Goal: Find specific page/section: Find specific page/section

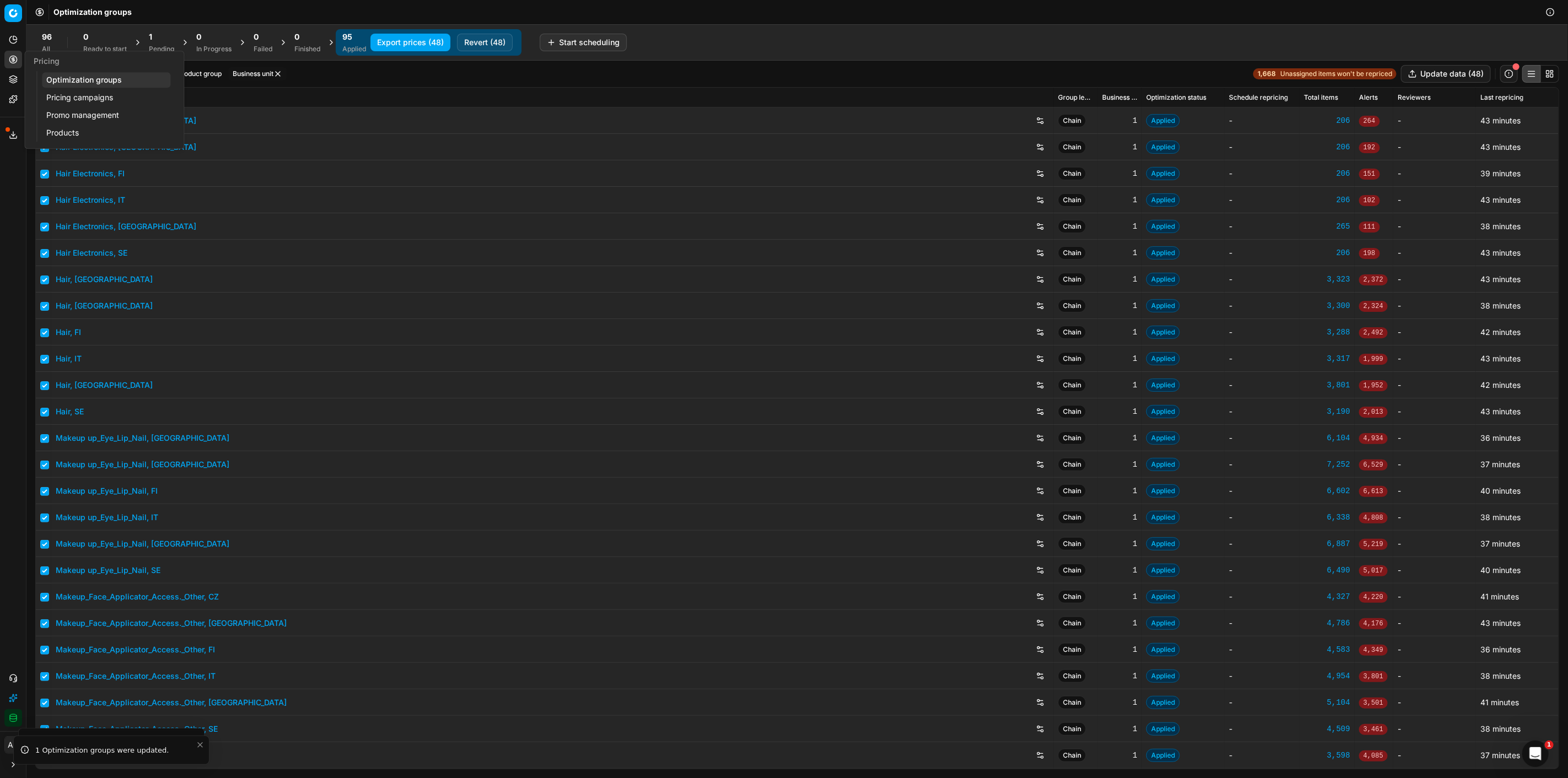
click at [73, 98] on link "Pricing campaigns" at bounding box center [106, 97] width 128 height 16
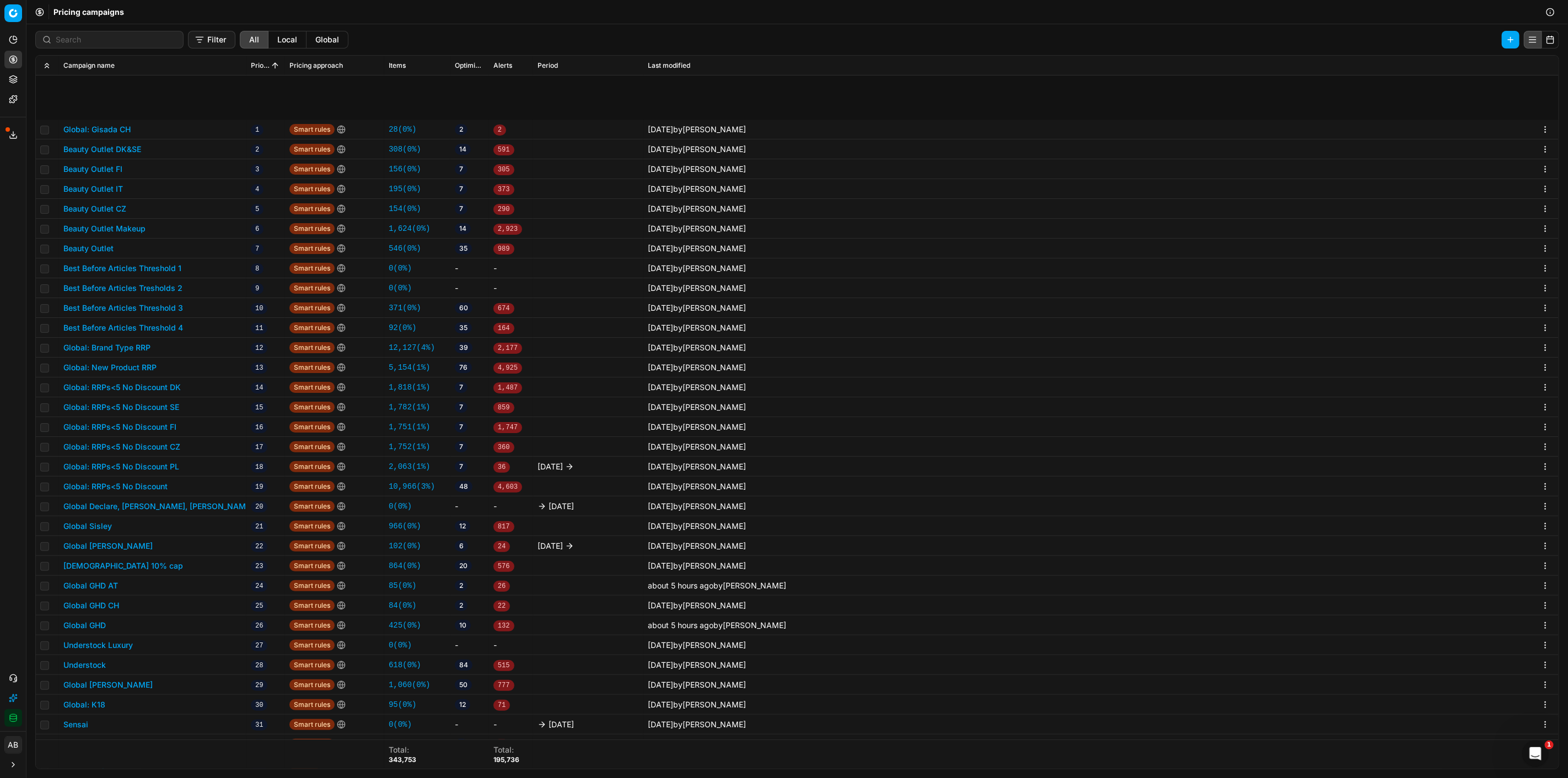
scroll to position [122, 0]
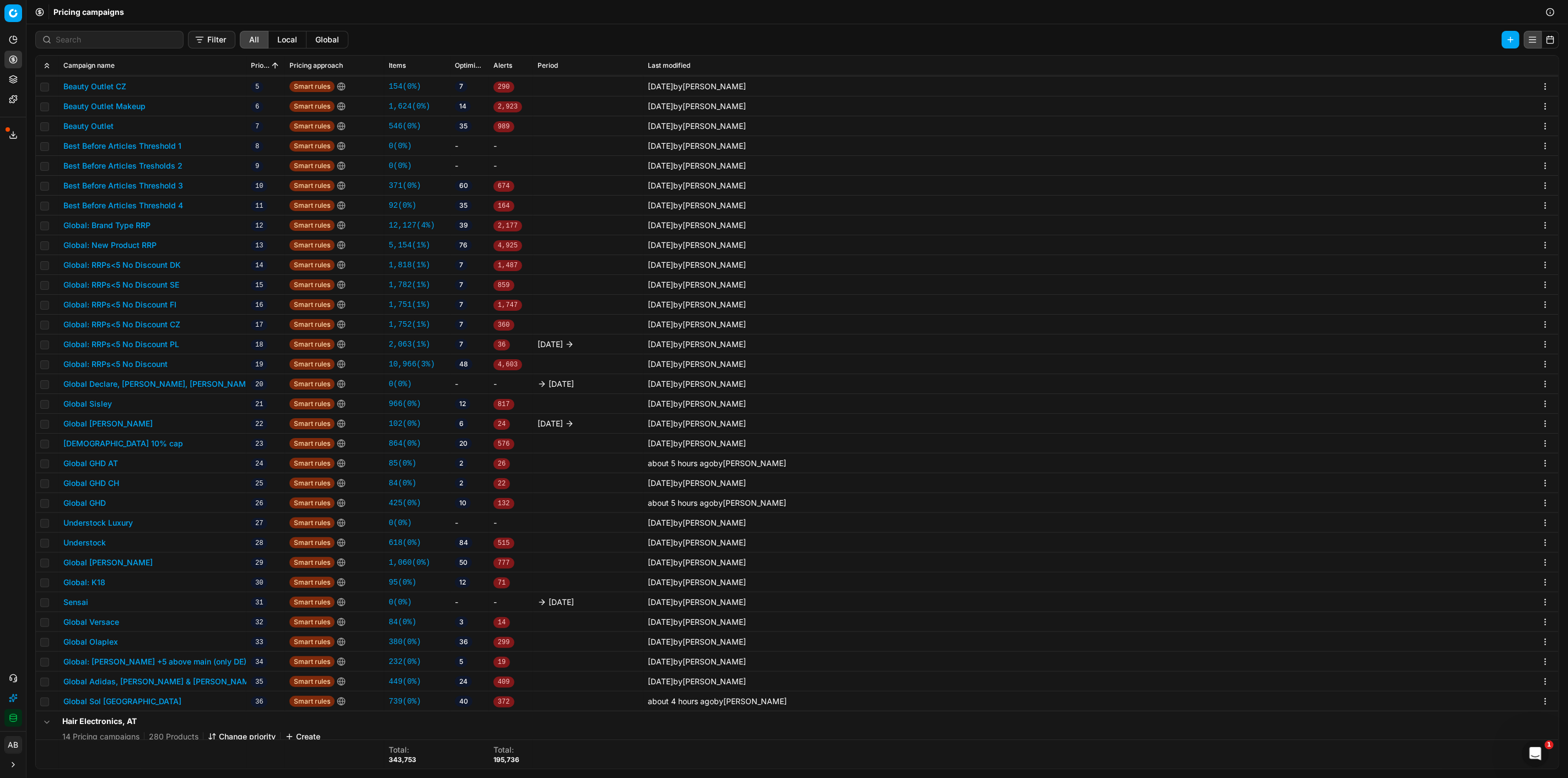
click at [112, 700] on button "Global Sol [GEOGRAPHIC_DATA]" at bounding box center [122, 701] width 118 height 11
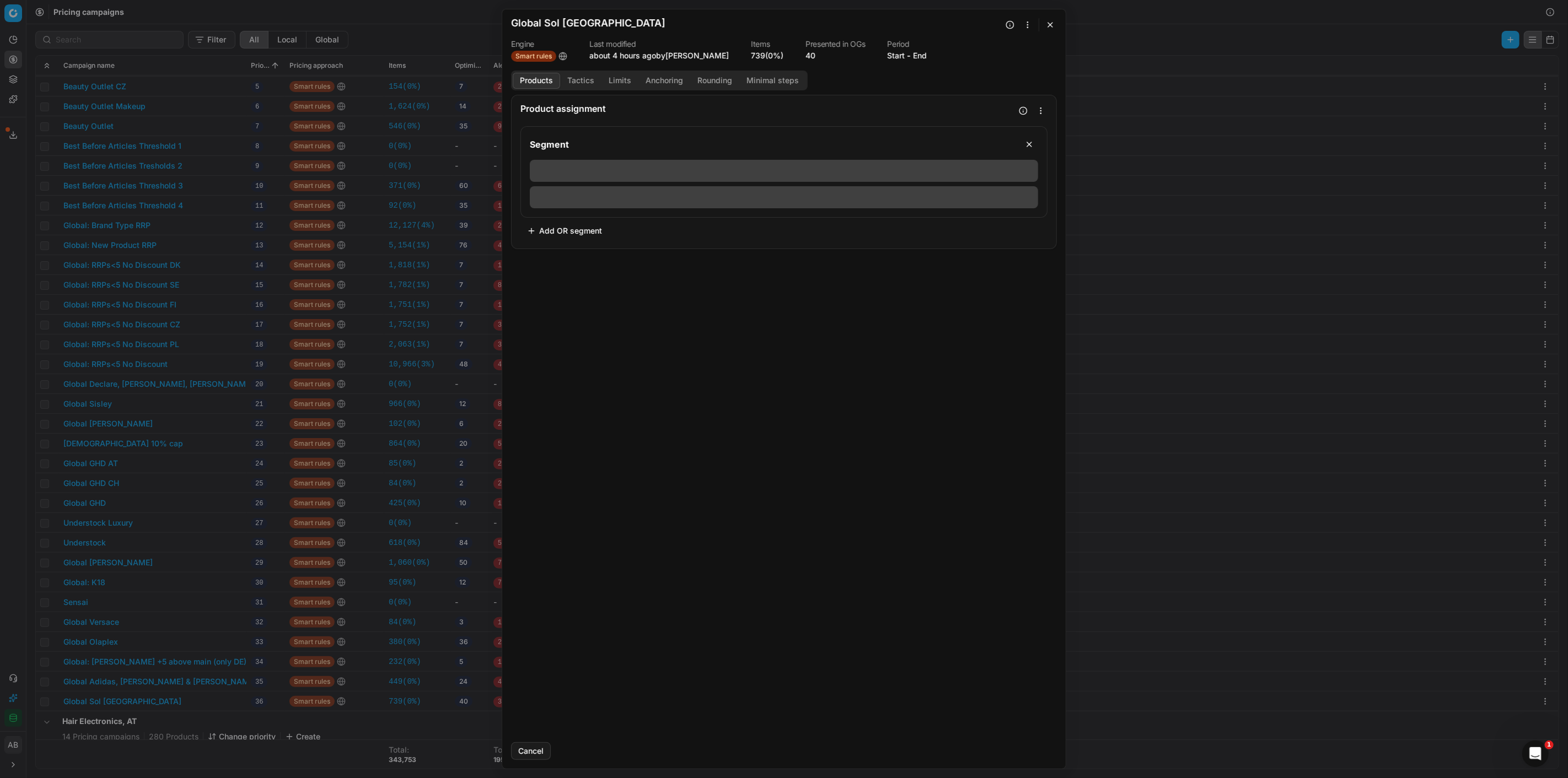
click at [582, 81] on button "Tactics" at bounding box center [580, 80] width 41 height 16
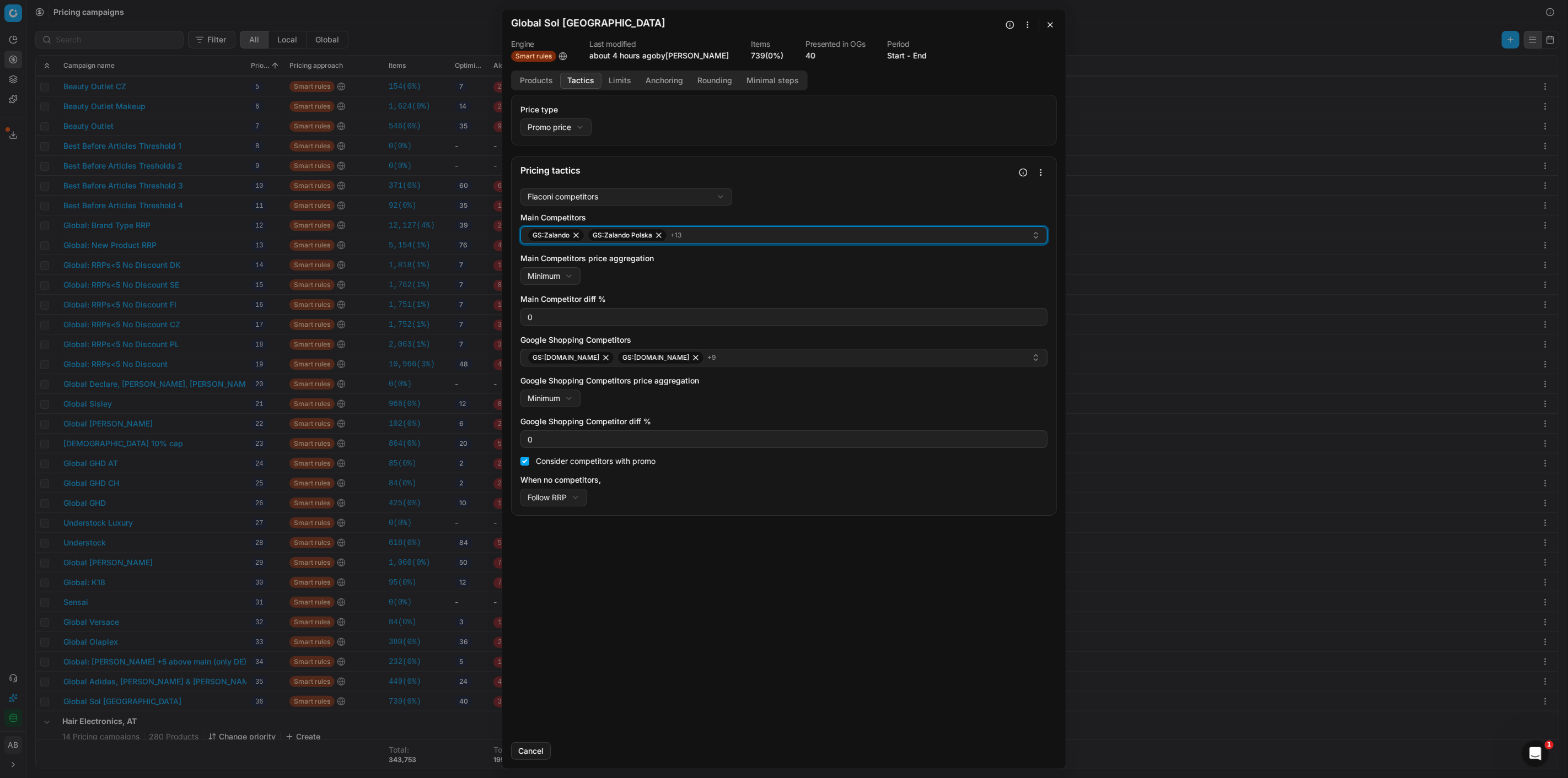
click at [789, 240] on div "GS:Zalando GS:Zalando Polska + 13" at bounding box center [780, 236] width 504 height 13
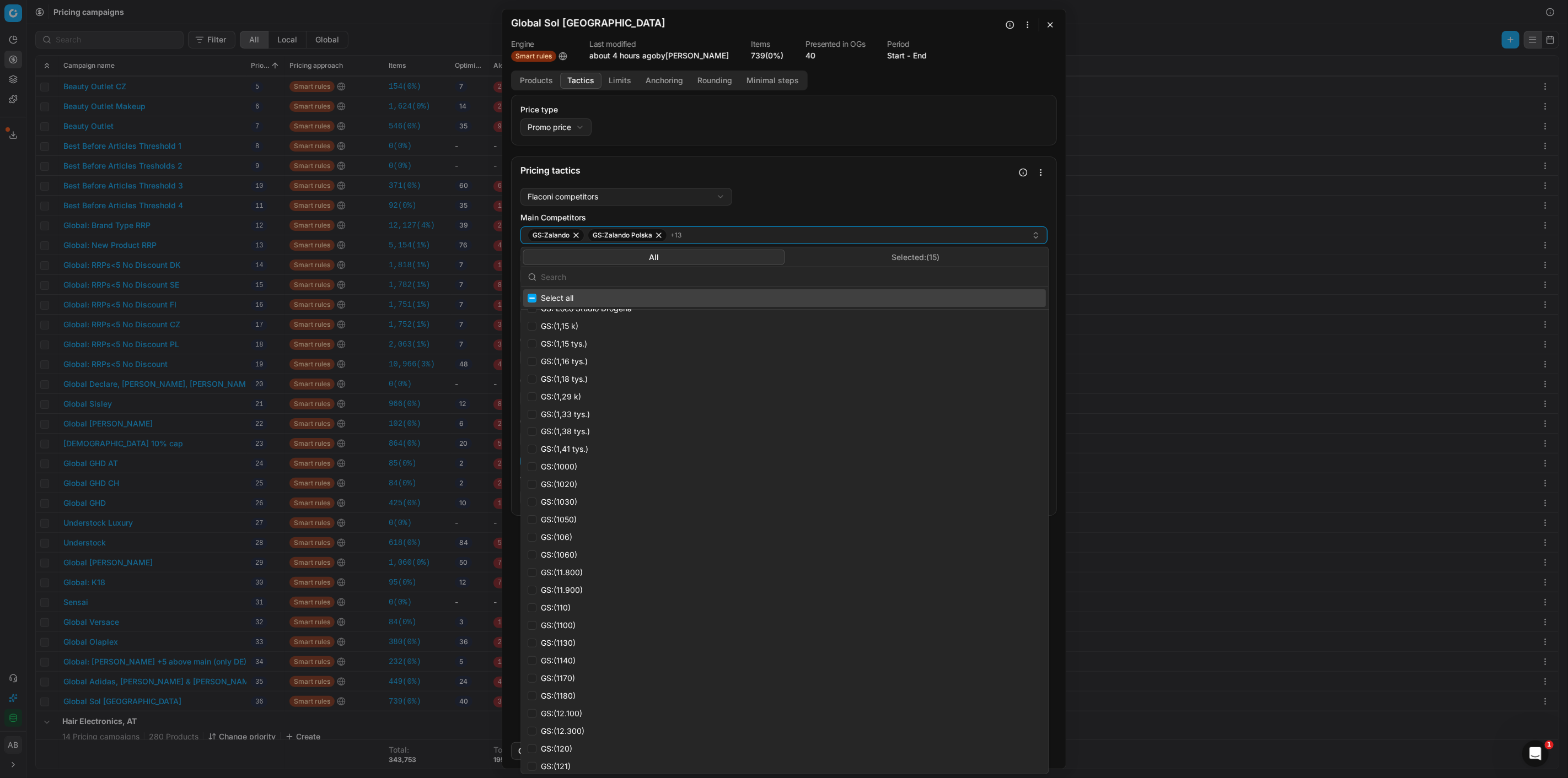
scroll to position [62, 0]
click at [915, 258] on button "Selected: ( 15 )" at bounding box center [915, 257] width 262 height 16
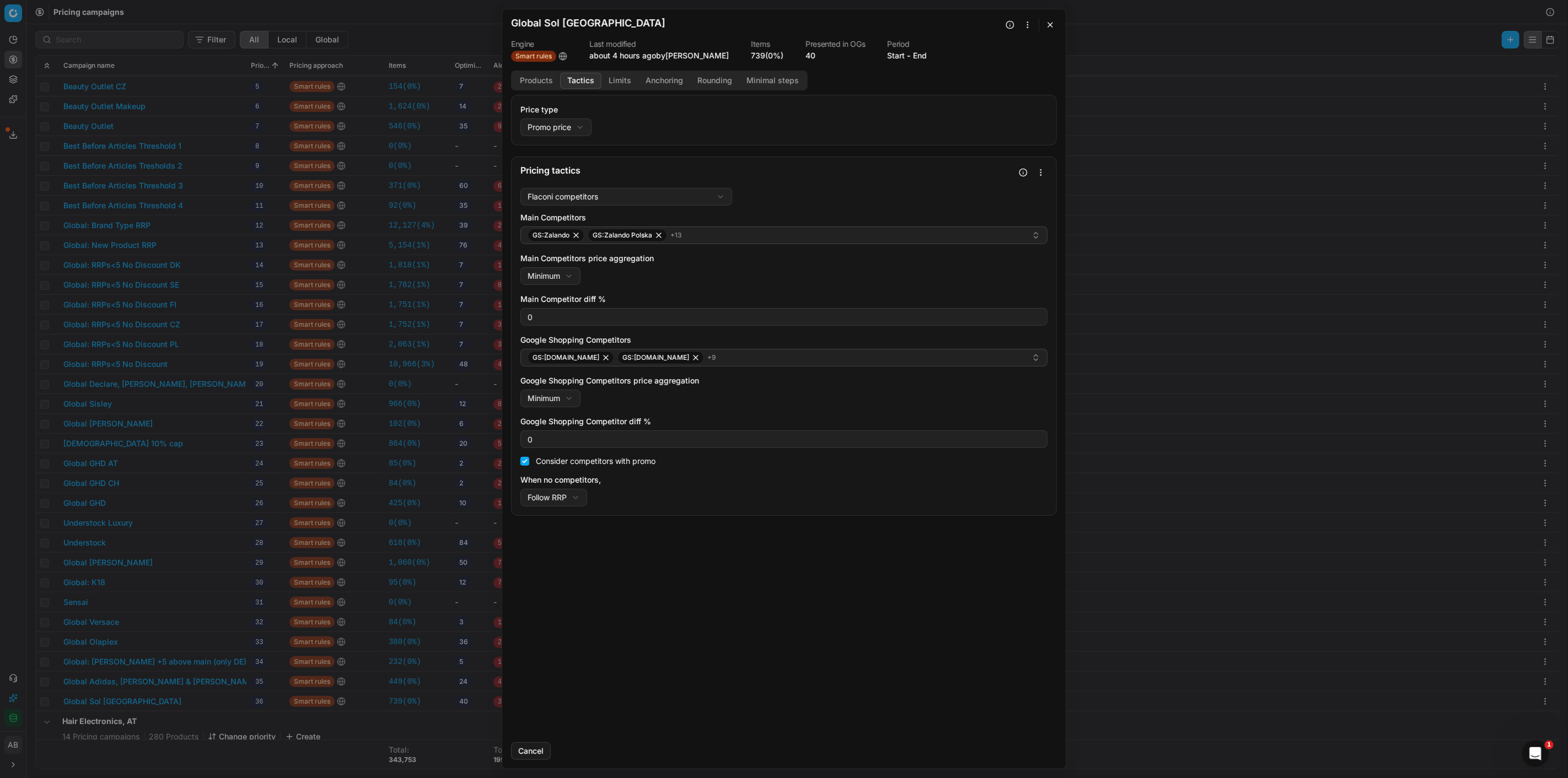
click at [1054, 26] on button "button" at bounding box center [1050, 25] width 13 height 13
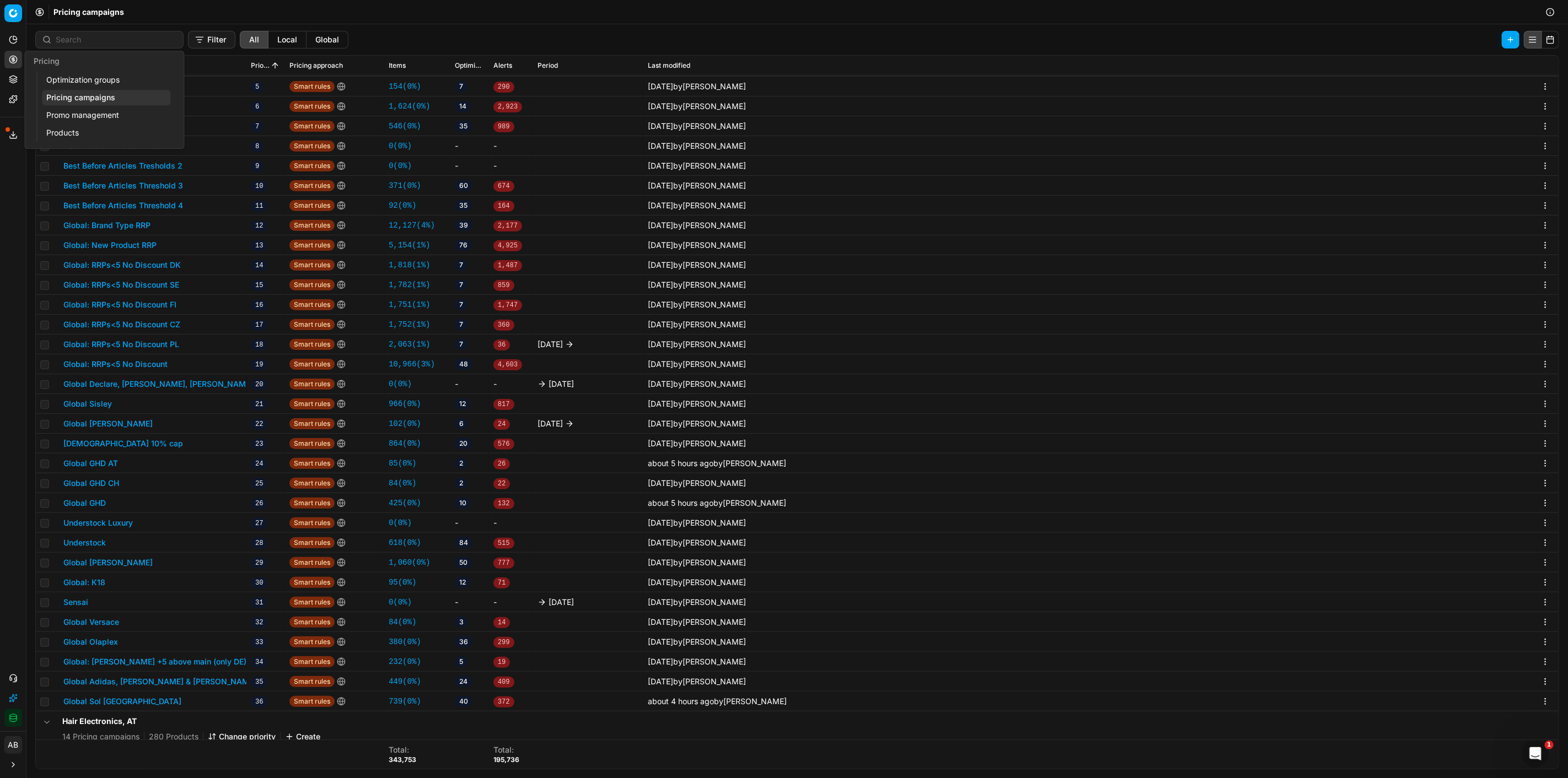
click at [90, 79] on link "Optimization groups" at bounding box center [106, 80] width 128 height 16
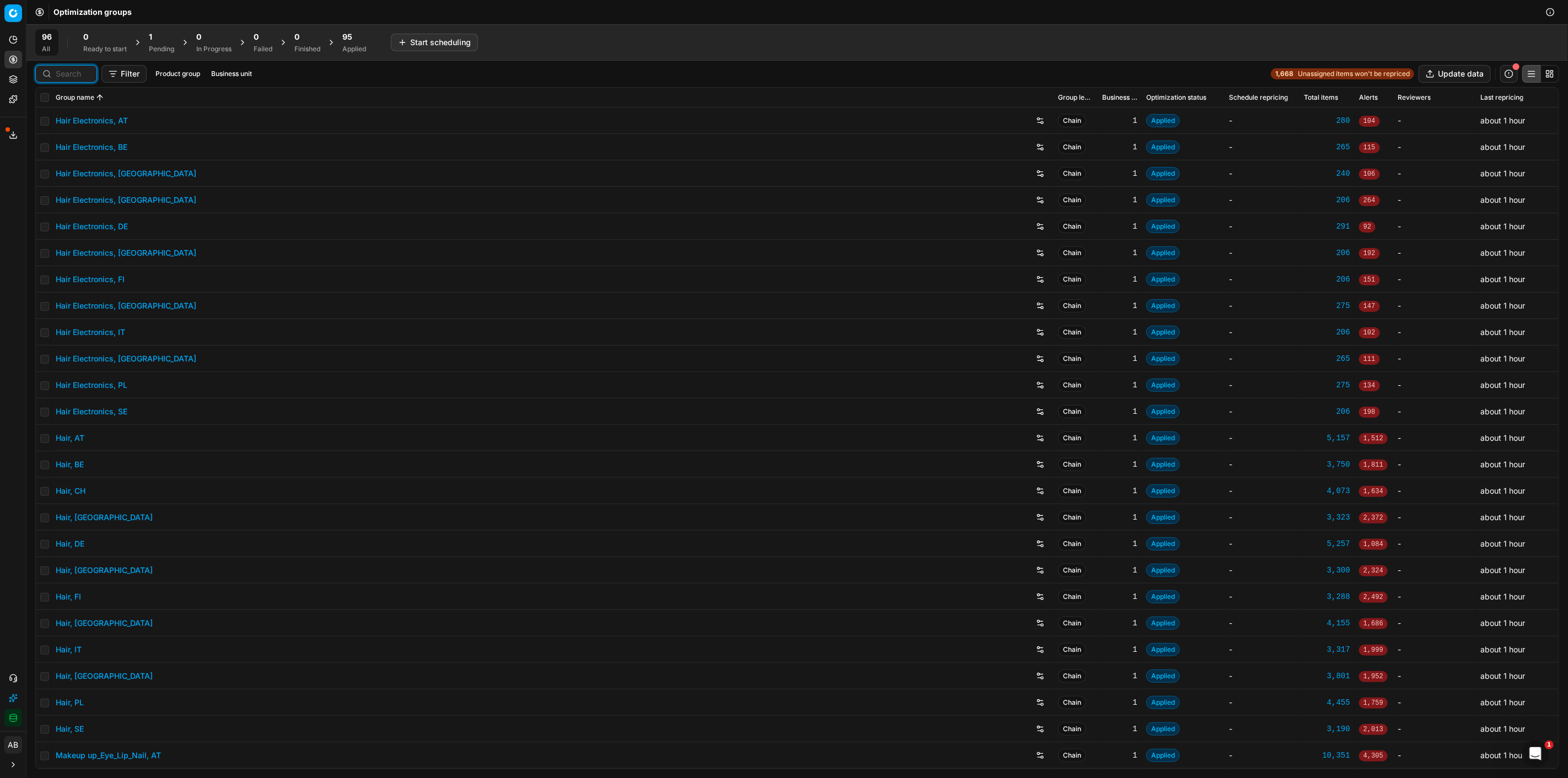
click at [57, 74] on input at bounding box center [73, 73] width 34 height 11
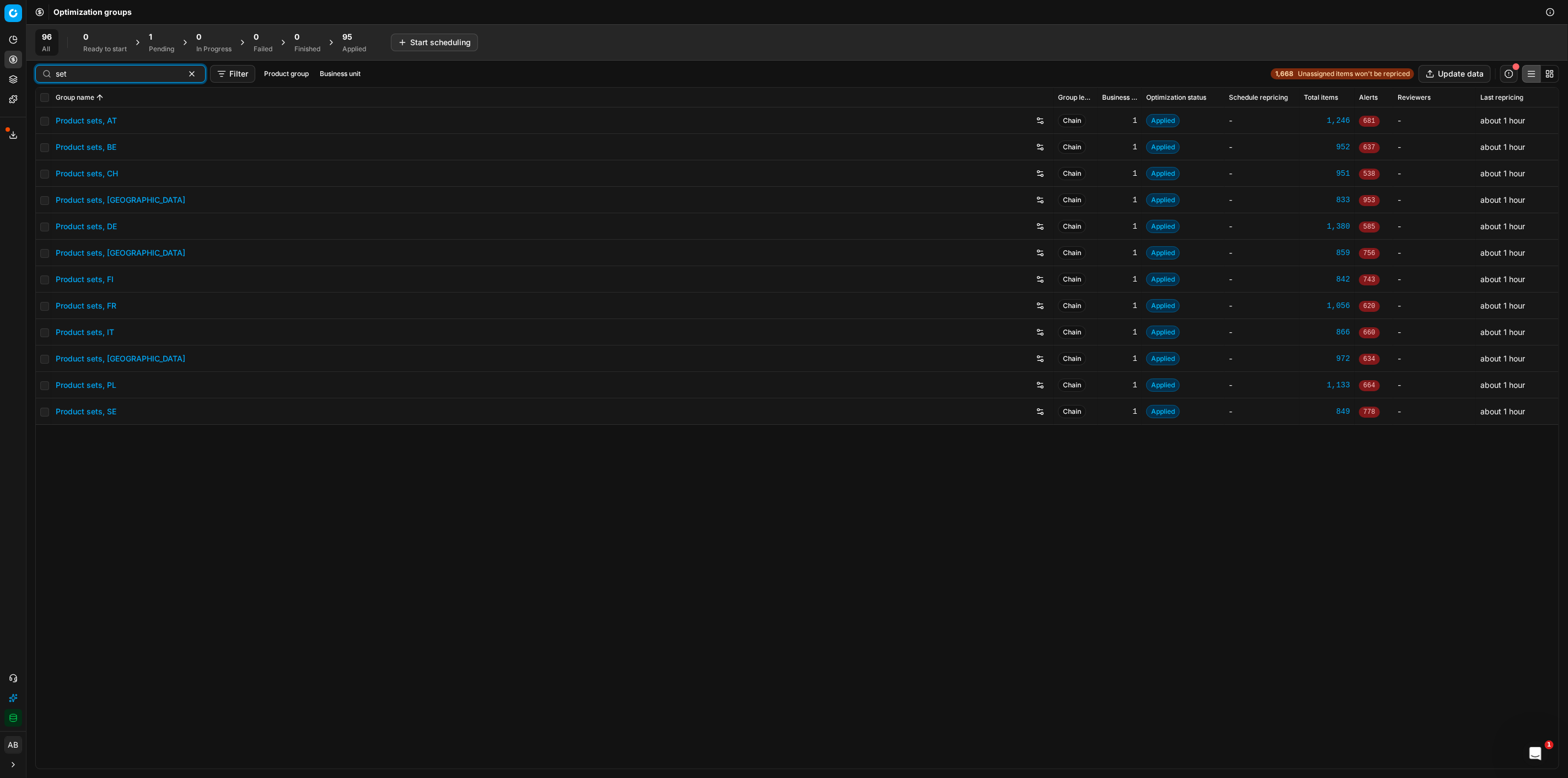
type input "set"
click at [89, 227] on link "Product sets, DE" at bounding box center [86, 226] width 62 height 11
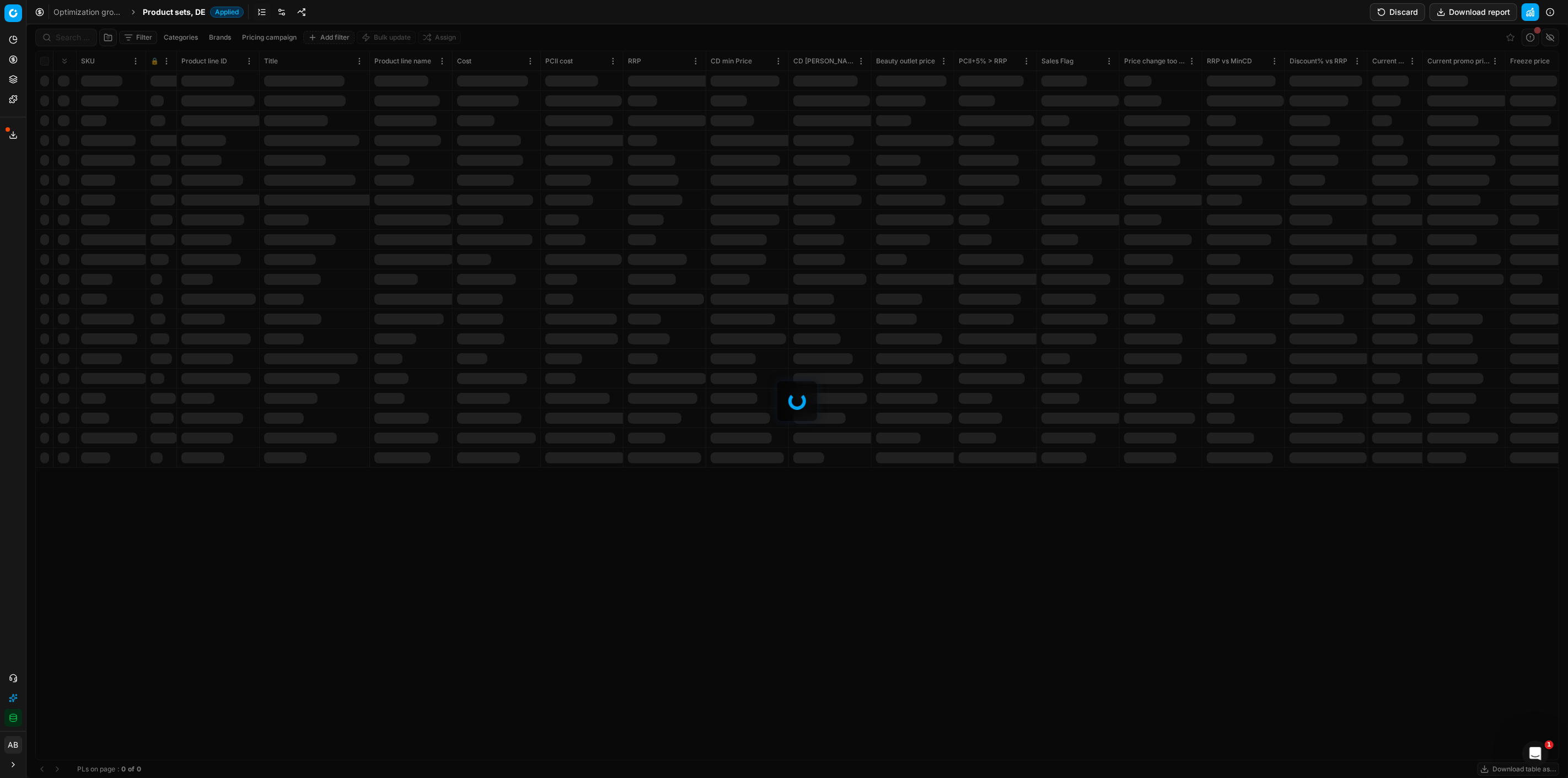
click at [75, 40] on div at bounding box center [797, 401] width 1542 height 754
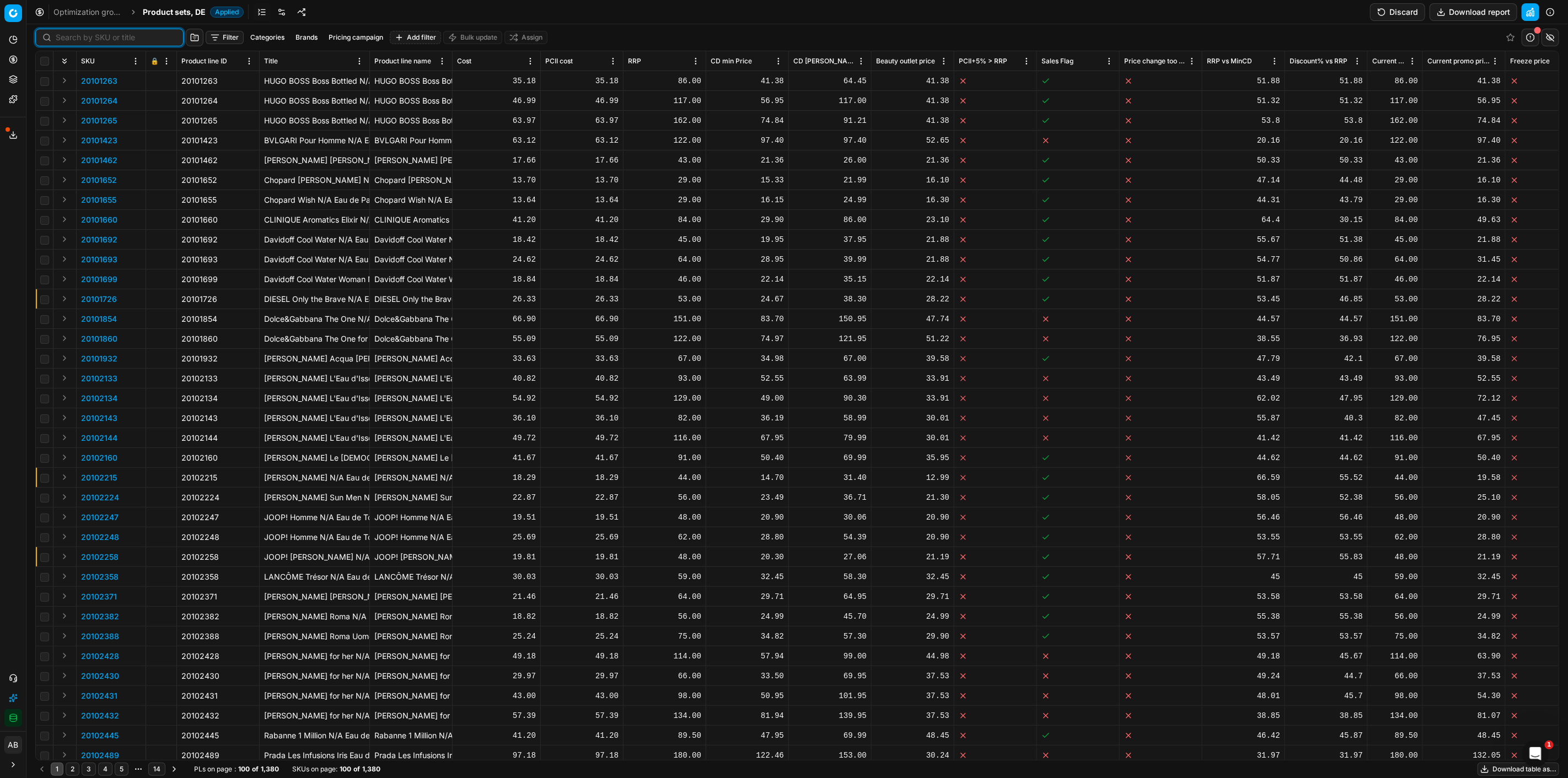
click at [76, 36] on input at bounding box center [116, 37] width 121 height 11
paste input "80077332-1"
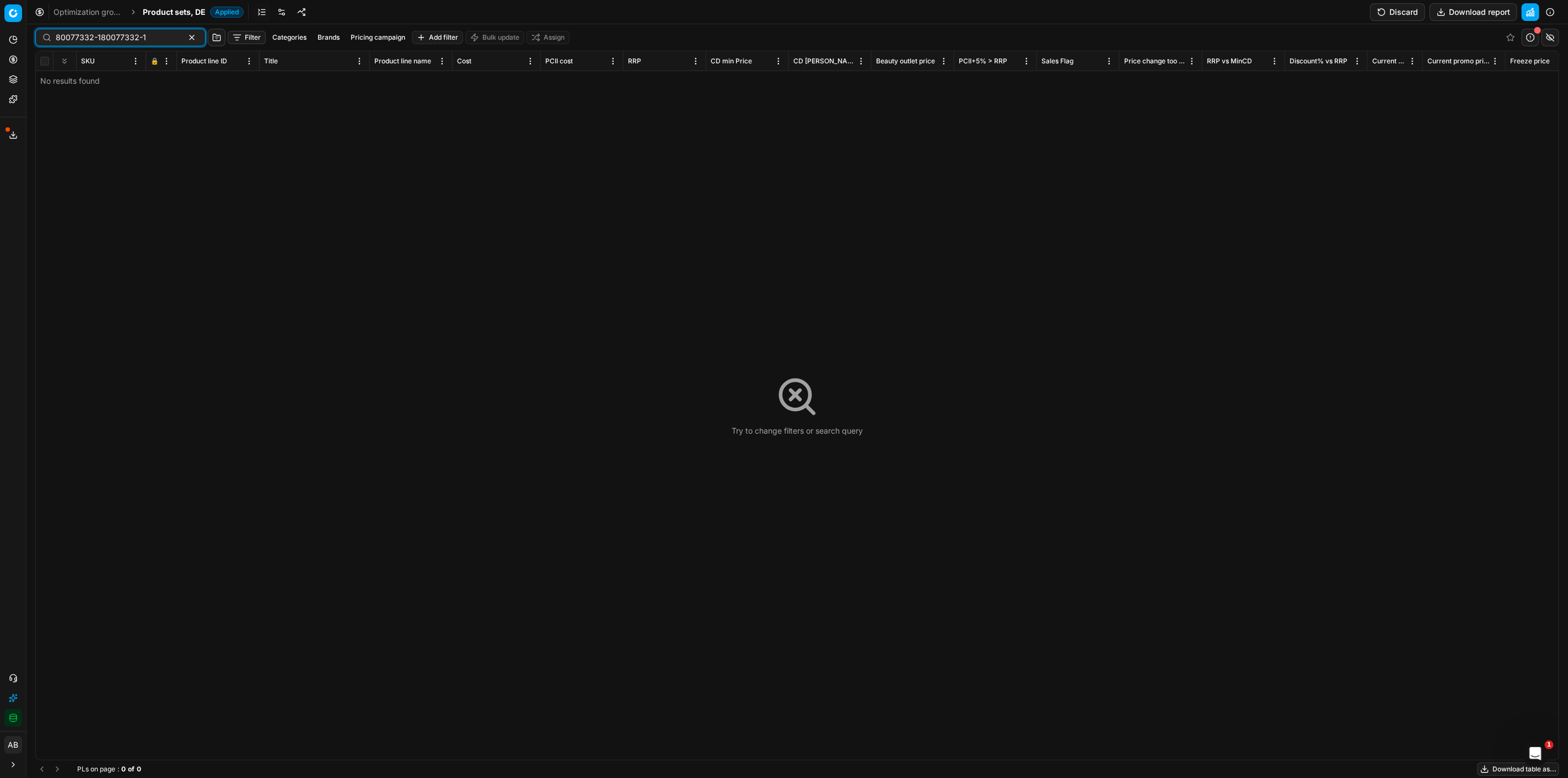
click at [155, 34] on input "80077332-180077332-1" at bounding box center [116, 37] width 121 height 11
type input "80077332-1"
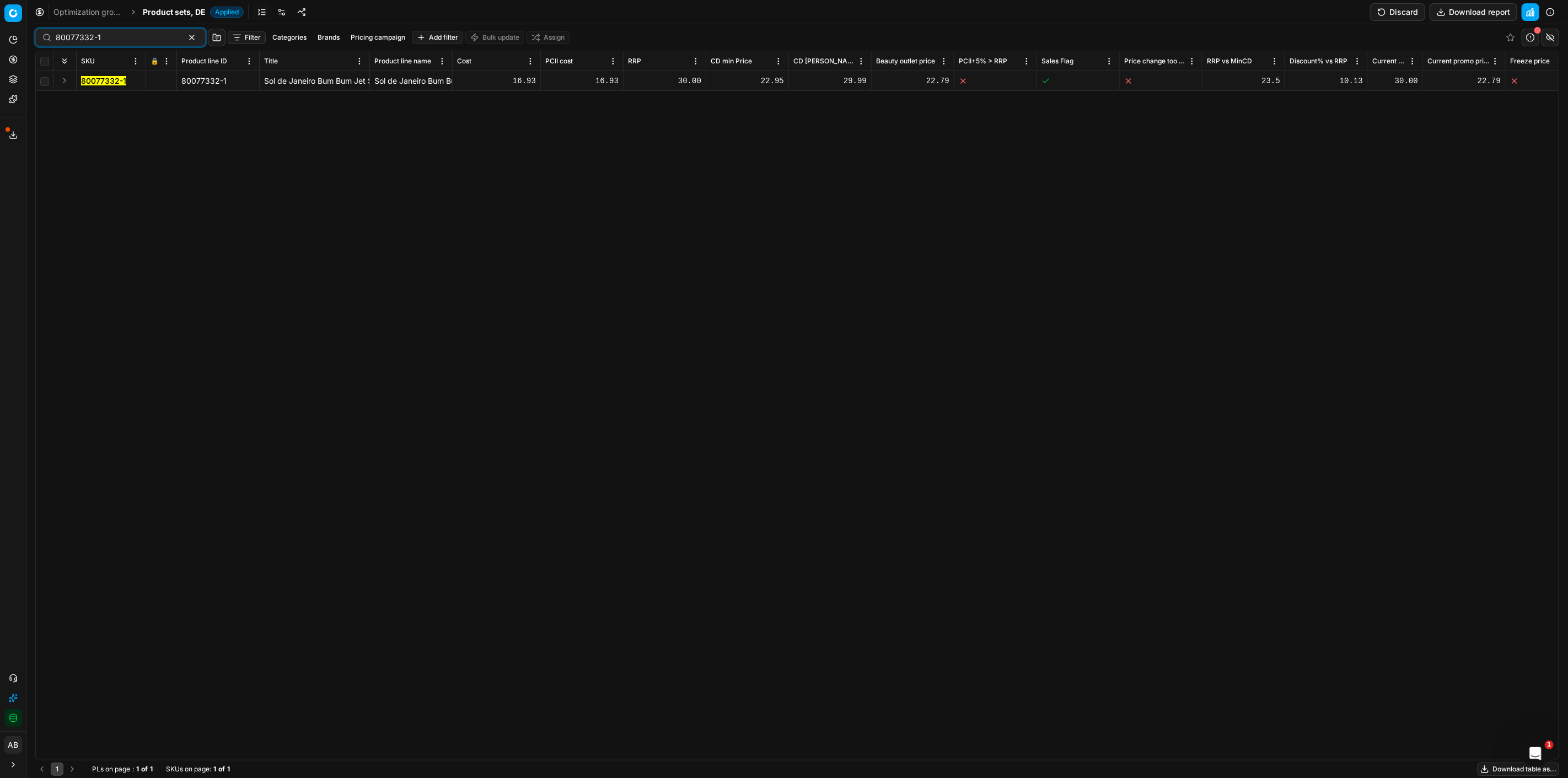
click at [105, 85] on mark "80077332-1" at bounding box center [103, 80] width 45 height 9
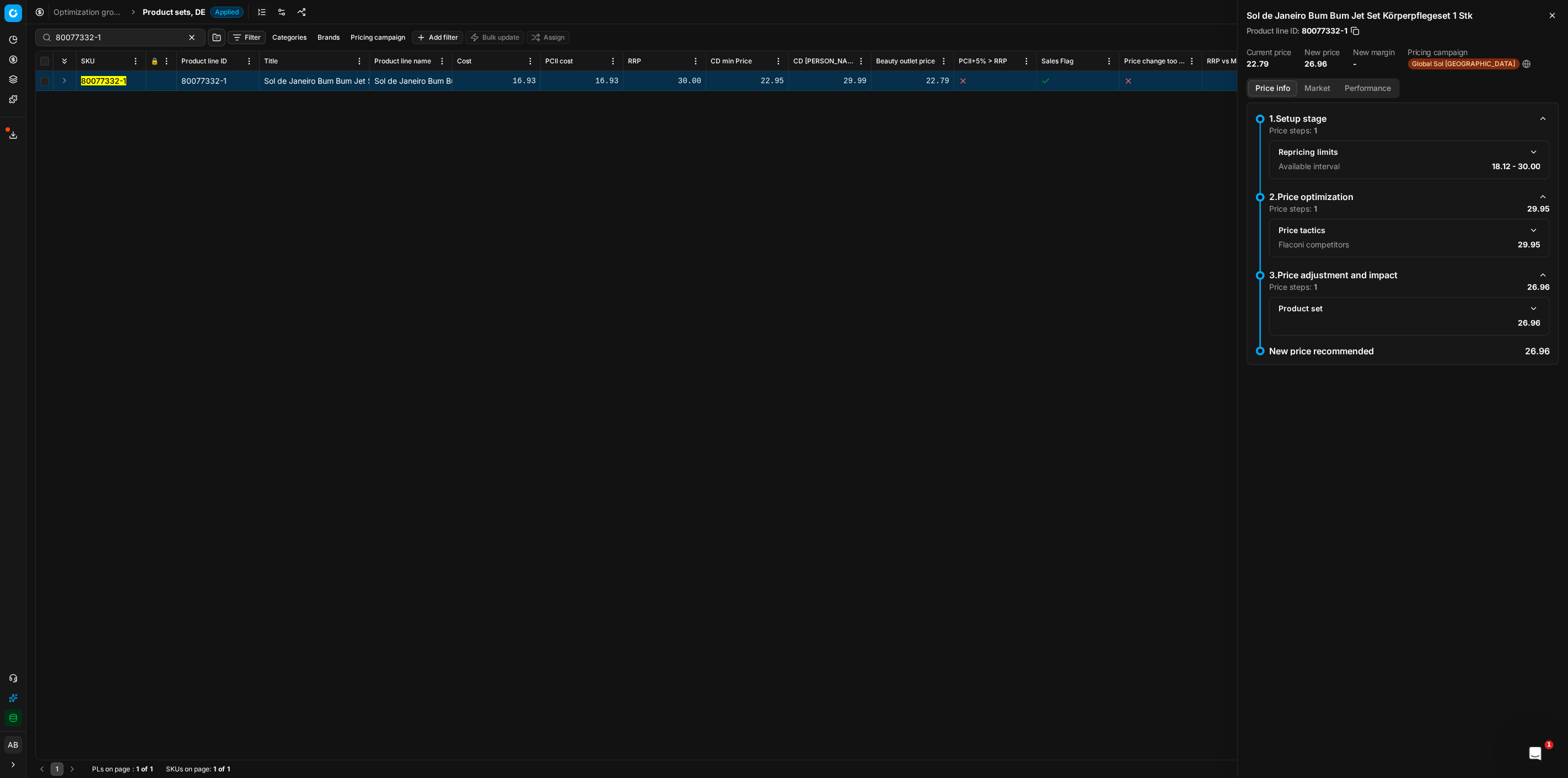
click at [1532, 228] on button "button" at bounding box center [1534, 231] width 13 height 13
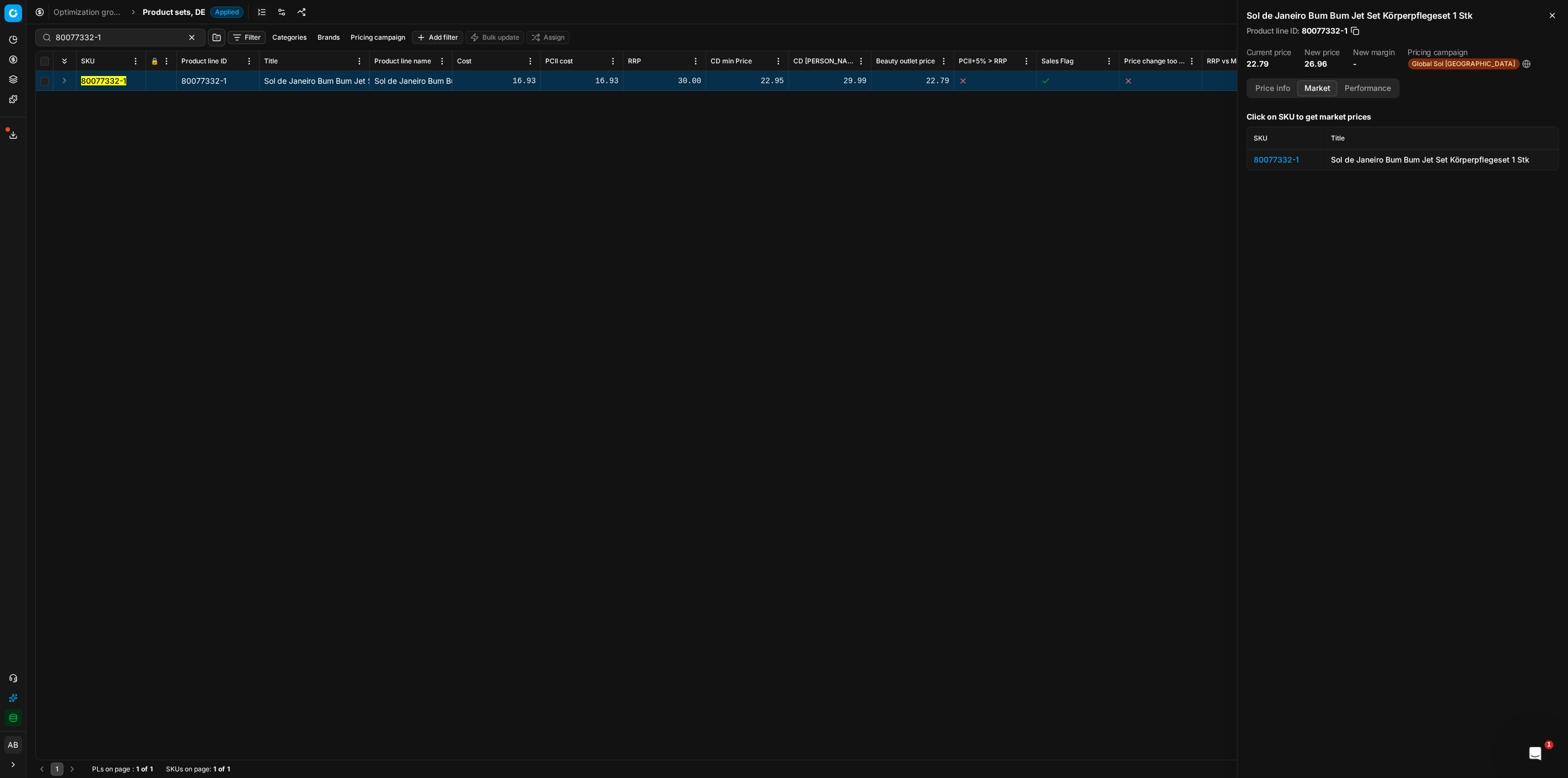
click at [1316, 85] on button "Market" at bounding box center [1317, 88] width 40 height 16
click at [1294, 160] on div "80077332-1" at bounding box center [1286, 159] width 64 height 11
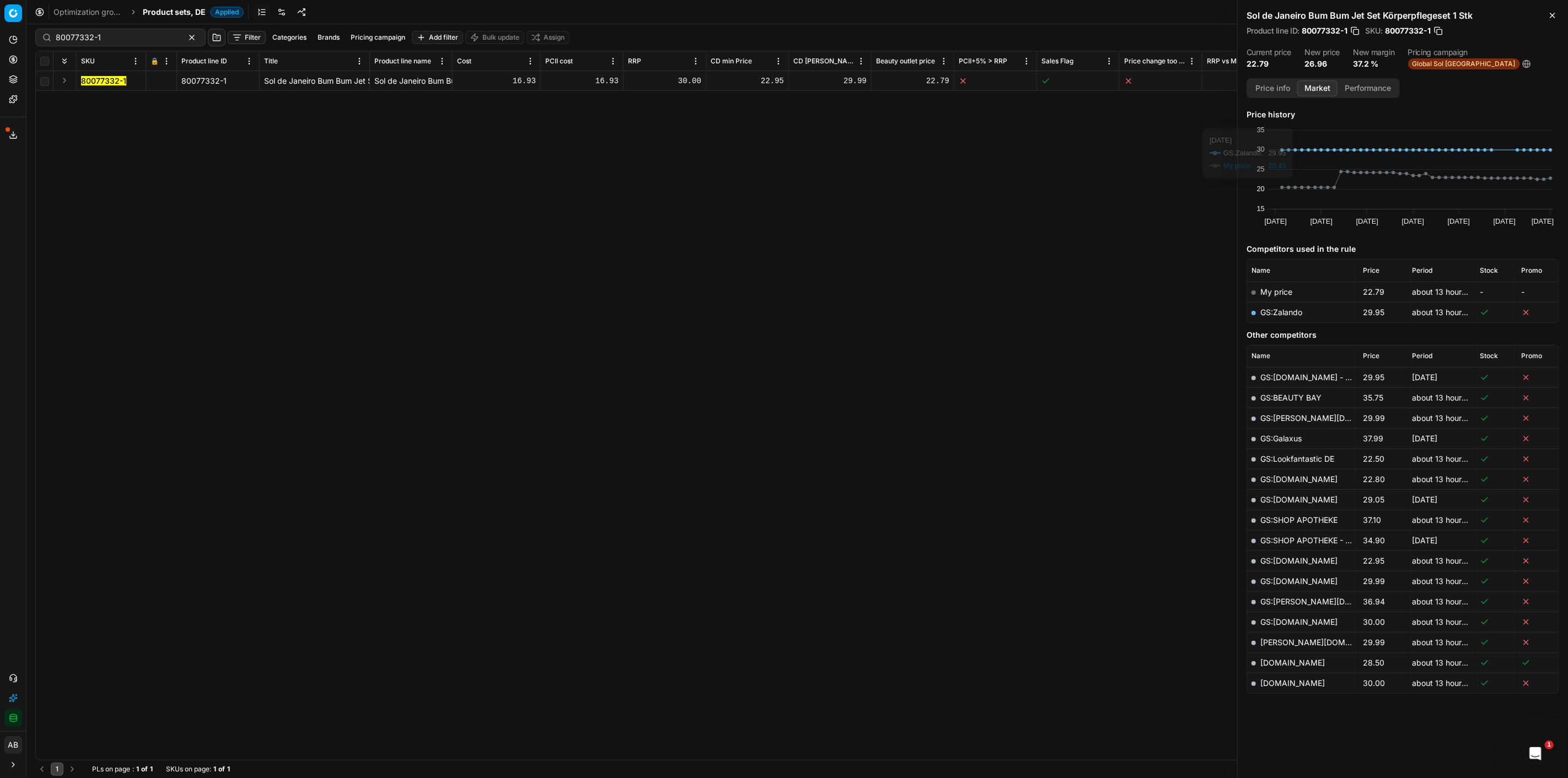
click at [1286, 87] on button "Price info" at bounding box center [1273, 88] width 49 height 16
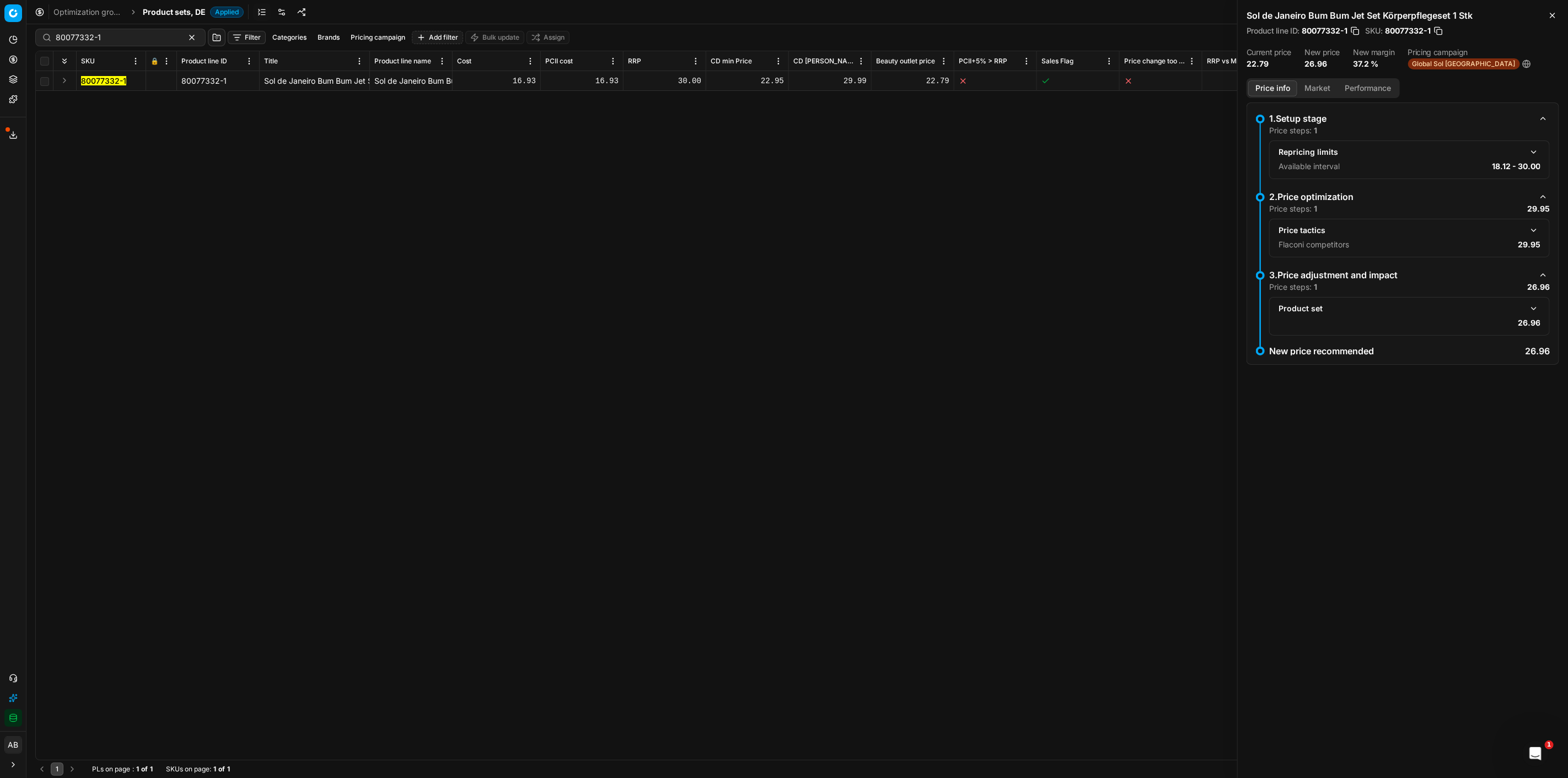
click at [1535, 308] on button "button" at bounding box center [1534, 309] width 13 height 13
